Goal: Task Accomplishment & Management: Manage account settings

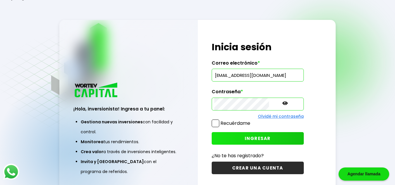
scroll to position [29, 0]
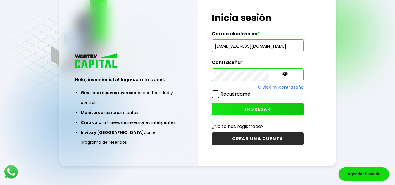
click at [217, 93] on span at bounding box center [216, 94] width 8 height 8
click at [251, 91] on input "Recuérdame" at bounding box center [251, 91] width 0 height 0
click at [223, 108] on button "INGRESAR" at bounding box center [258, 109] width 92 height 13
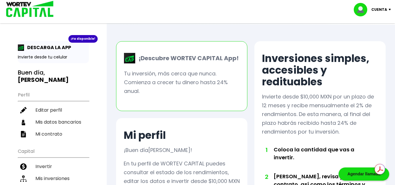
click at [75, 61] on div "¡Ya disponible! DESCARGA LA APP Invierte desde tu celular" at bounding box center [53, 52] width 71 height 22
click at [74, 56] on p "Invierte desde tu celular" at bounding box center [53, 57] width 71 height 6
click at [66, 58] on p "Invierte desde tu celular" at bounding box center [53, 57] width 71 height 6
click at [62, 60] on div "¡Ya disponible! DESCARGA LA APP Invierte desde tu celular" at bounding box center [53, 52] width 71 height 22
click at [39, 49] on p "DESCARGA LA APP" at bounding box center [47, 47] width 47 height 7
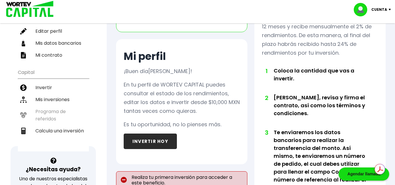
scroll to position [63, 0]
